Goal: Task Accomplishment & Management: Manage account settings

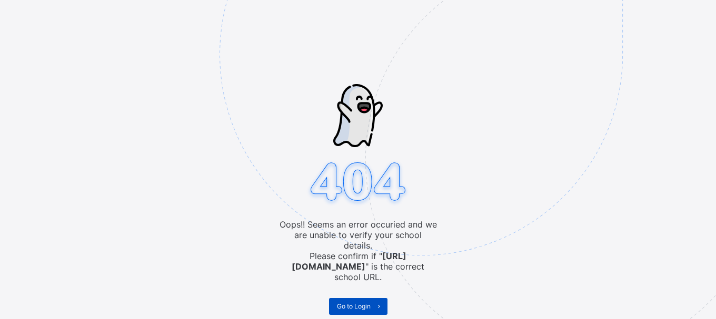
click at [378, 298] on span at bounding box center [379, 306] width 17 height 17
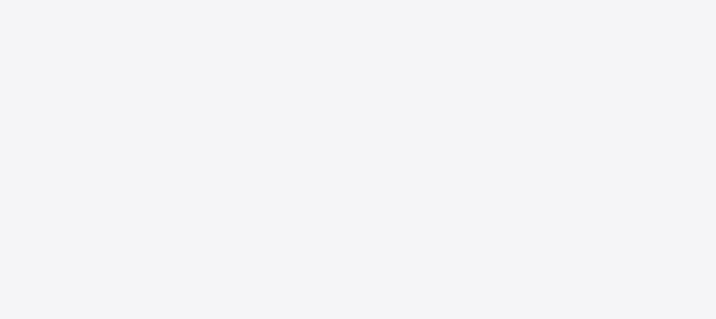
click at [406, 129] on div "New Update Available Hello there, You can install SAFSIMS on your device for ea…" at bounding box center [358, 159] width 716 height 319
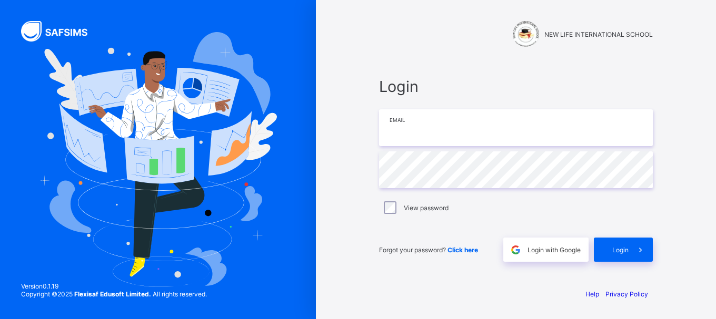
type input "**********"
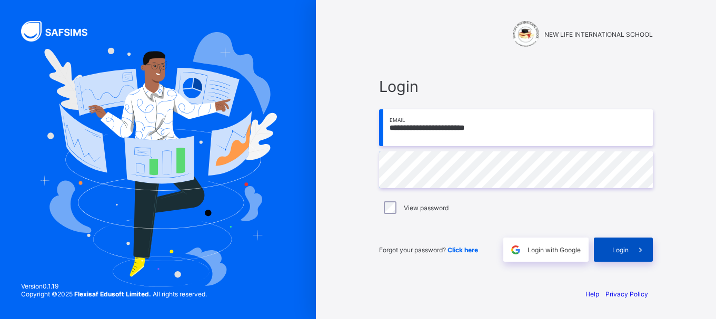
click at [621, 252] on span "Login" at bounding box center [620, 250] width 16 height 8
click at [637, 256] on span at bounding box center [640, 250] width 24 height 24
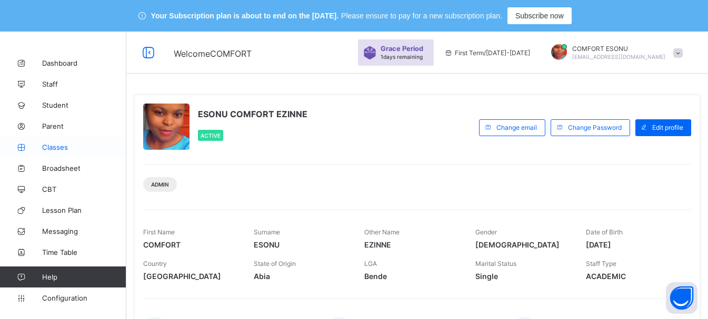
click at [58, 153] on link "Classes" at bounding box center [63, 147] width 126 height 21
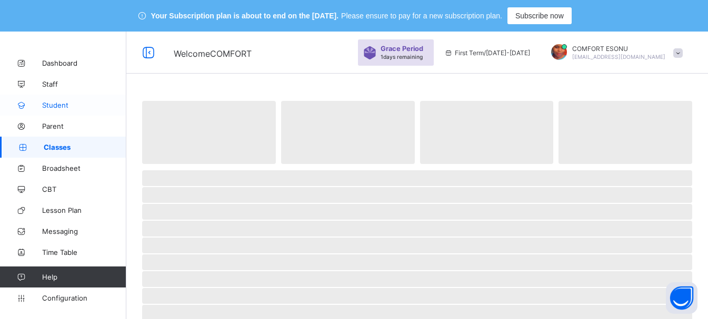
click at [56, 111] on link "Student" at bounding box center [63, 105] width 126 height 21
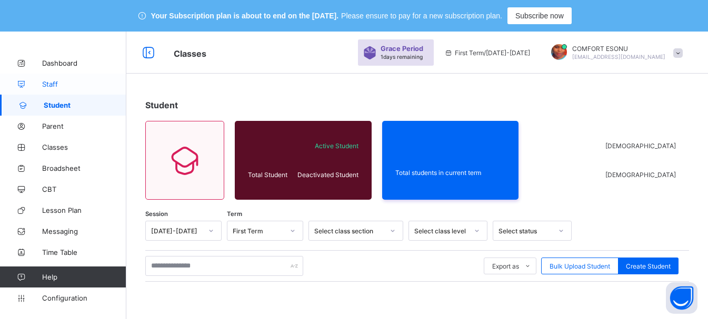
click at [58, 85] on span "Staff" at bounding box center [84, 84] width 84 height 8
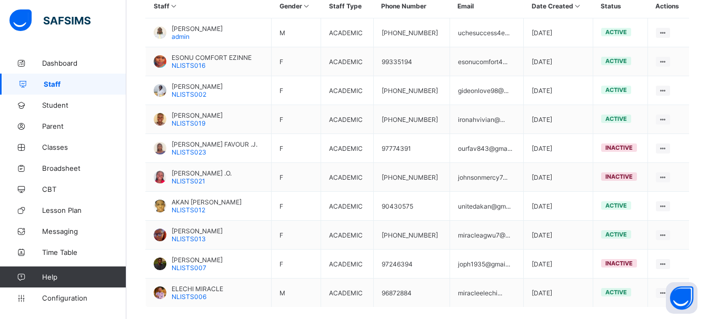
scroll to position [307, 0]
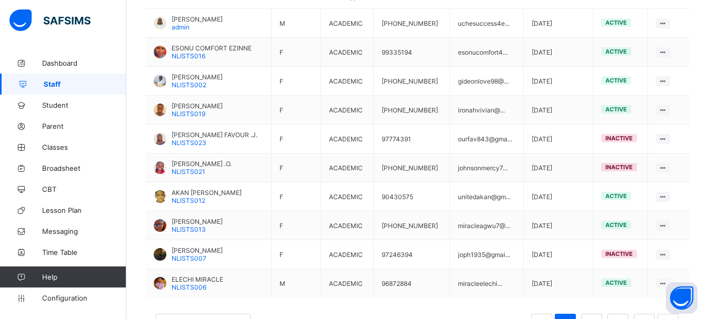
click at [707, 307] on div "Staff 36 Total Staff Active Staff 24 Deactivated Staff 12 7 Male 29 Female 34 A…" at bounding box center [417, 69] width 582 height 585
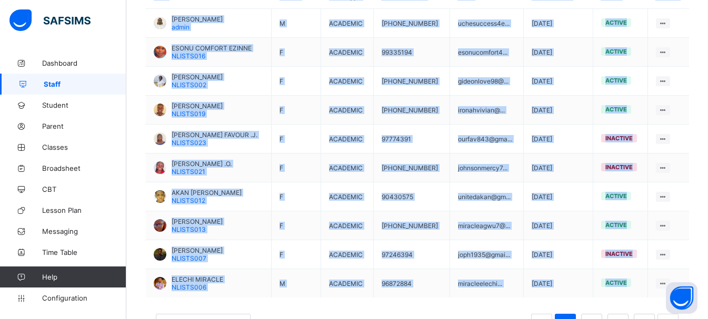
drag, startPoint x: 707, startPoint y: 307, endPoint x: 713, endPoint y: 306, distance: 6.0
click at [708, 306] on html "Your Subscription plan is about to end on the Oct 7, 2025. Please ensure to pay…" at bounding box center [354, 27] width 708 height 669
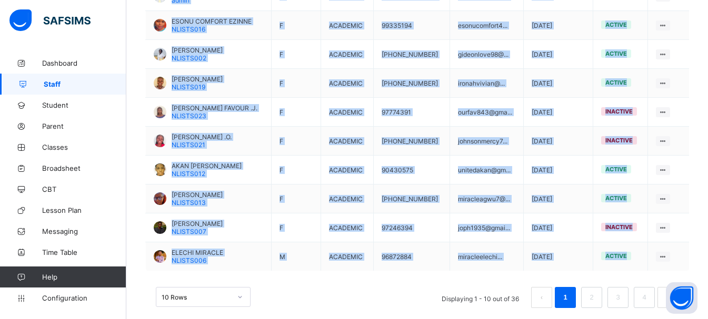
scroll to position [349, 0]
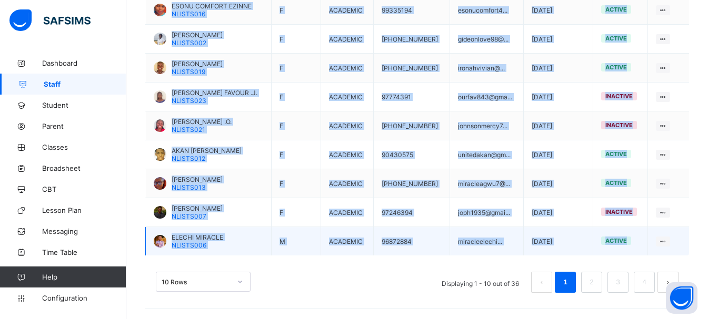
click at [626, 244] on span "active" at bounding box center [616, 240] width 22 height 7
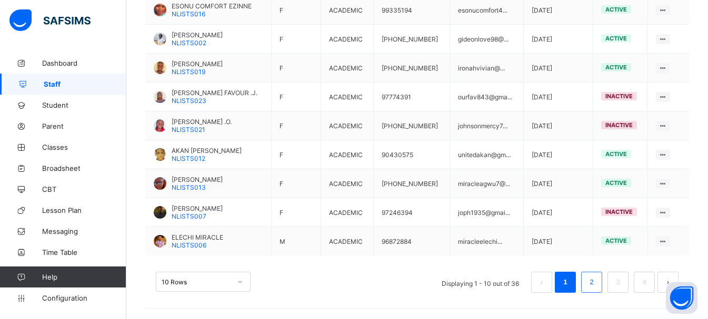
click at [596, 282] on link "2" at bounding box center [591, 283] width 10 height 14
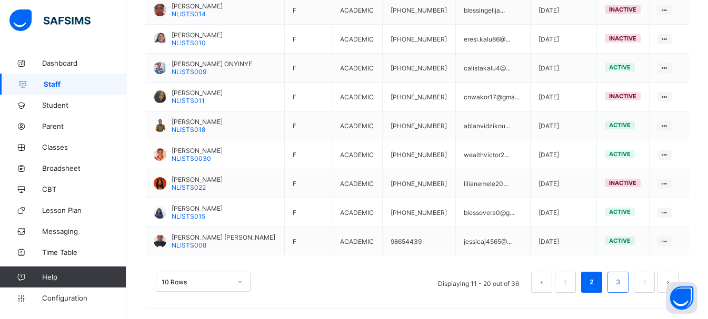
drag, startPoint x: 601, startPoint y: 282, endPoint x: 624, endPoint y: 283, distance: 23.7
click at [624, 283] on ul "Displaying 11 - 20 out of 36 1 2 3 4" at bounding box center [554, 282] width 248 height 21
click at [623, 283] on link "3" at bounding box center [618, 283] width 10 height 14
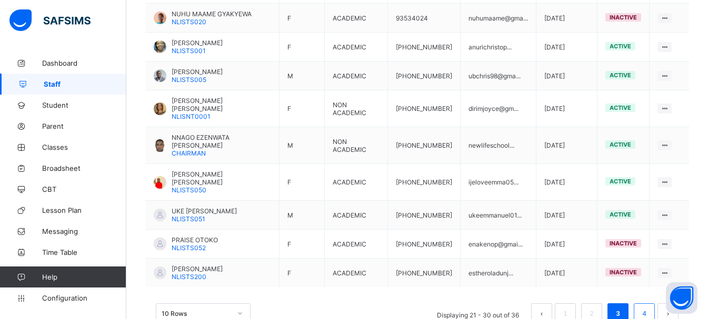
click at [649, 307] on link "4" at bounding box center [644, 314] width 10 height 14
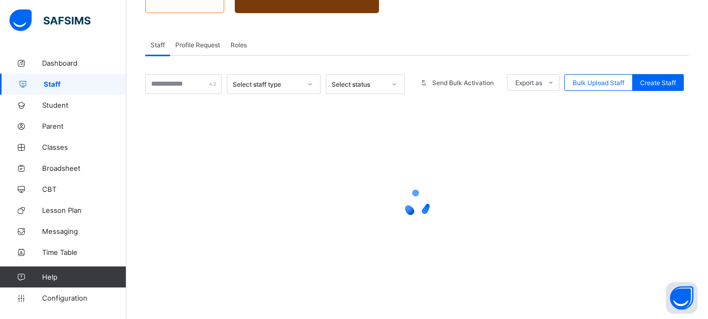
scroll to position [234, 0]
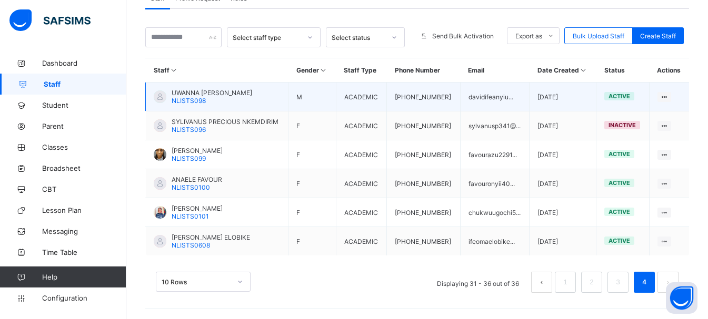
click at [192, 98] on span "NLISTS098" at bounding box center [189, 101] width 34 height 8
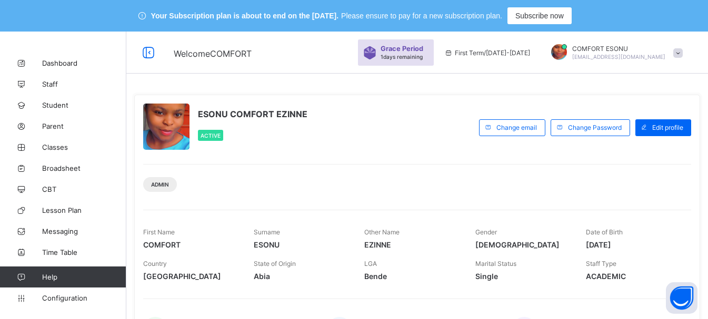
click at [319, 129] on div "ESONU COMFORT EZINNE Active" at bounding box center [308, 128] width 331 height 48
click at [306, 122] on div "ESONU COMFORT EZINNE Active" at bounding box center [308, 128] width 331 height 48
click at [668, 127] on span "Edit profile" at bounding box center [667, 128] width 31 height 8
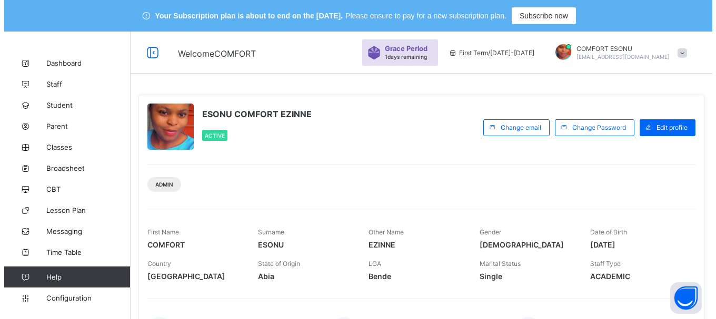
scroll to position [325, 0]
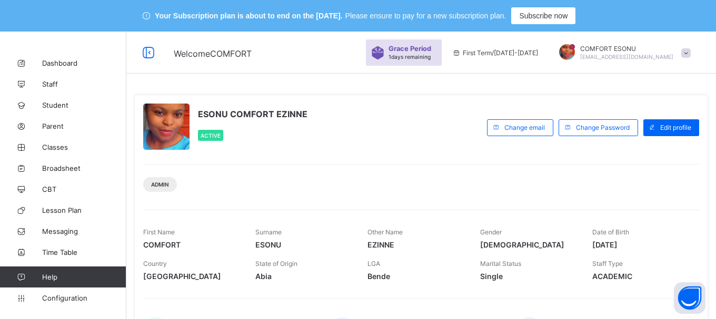
scroll to position [0, 0]
type input "*"
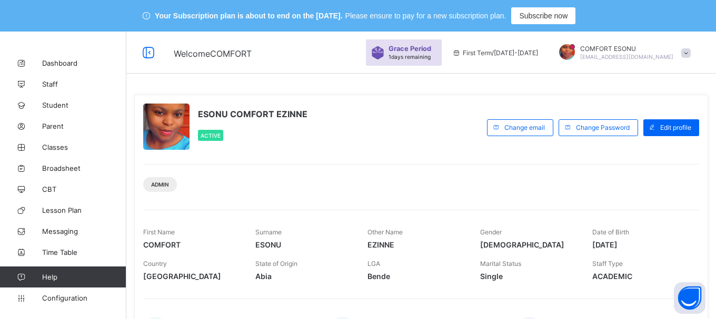
type input "*"
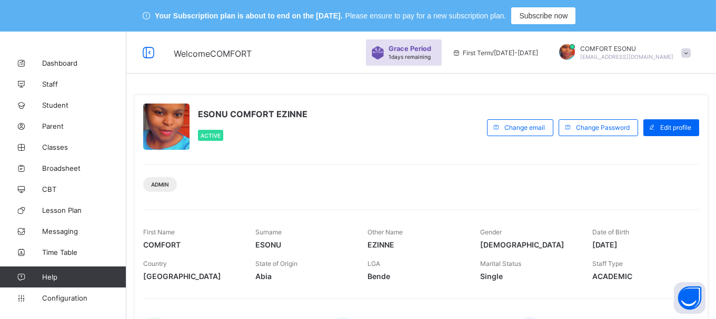
type input "*"
type textarea "*"
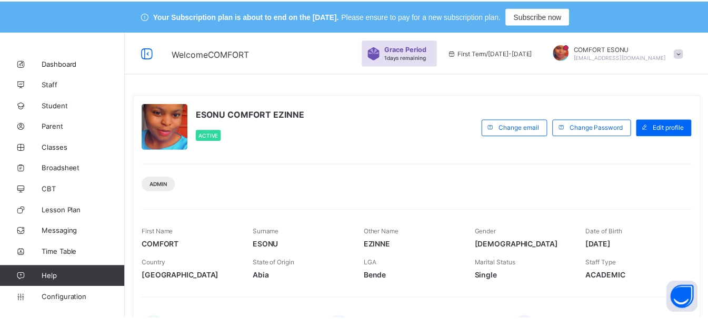
scroll to position [455, 0]
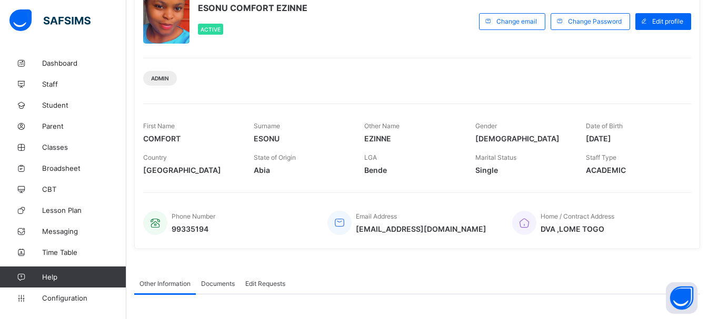
scroll to position [258, 0]
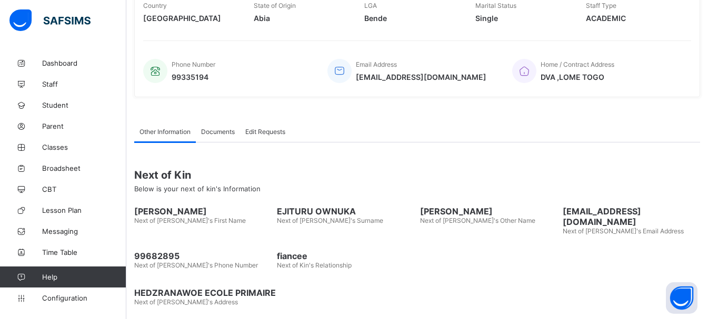
click at [566, 293] on div "HEDZRANAWOE ECOLE PRIMAIRE Next of Kin's Address" at bounding box center [417, 293] width 566 height 37
click at [534, 277] on div "HEDZRANAWOE ECOLE PRIMAIRE Next of Kin's Address" at bounding box center [417, 293] width 566 height 37
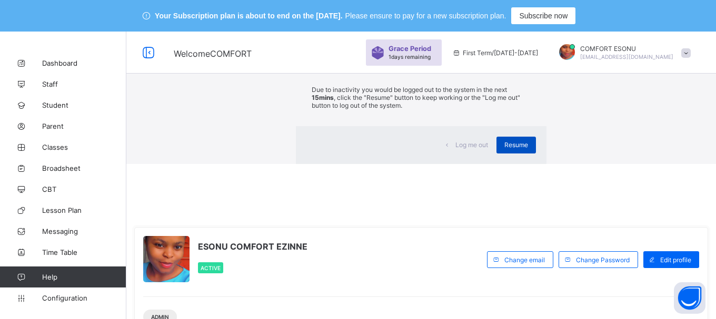
click at [504, 149] on span "Resume" at bounding box center [516, 145] width 24 height 8
